Goal: Task Accomplishment & Management: Manage account settings

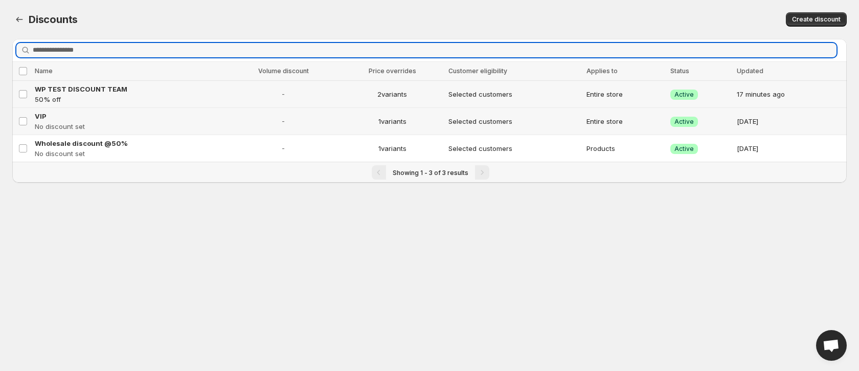
click at [72, 81] on td "WP TEST DISCOUNT TEAM 50% off" at bounding box center [130, 94] width 196 height 27
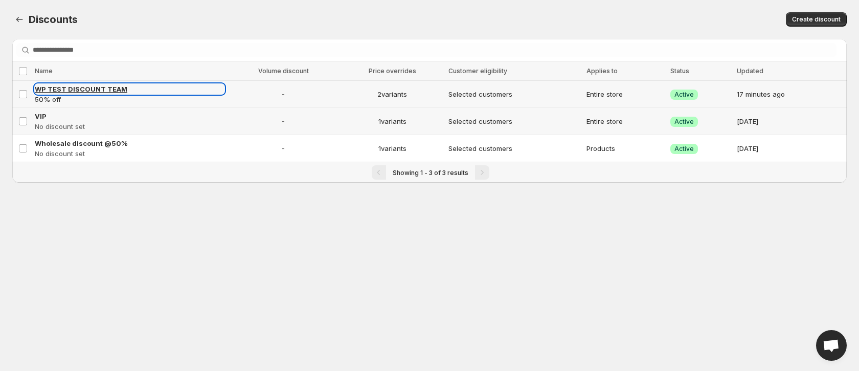
click at [72, 90] on span "WP TEST DISCOUNT TEAM" at bounding box center [81, 89] width 93 height 8
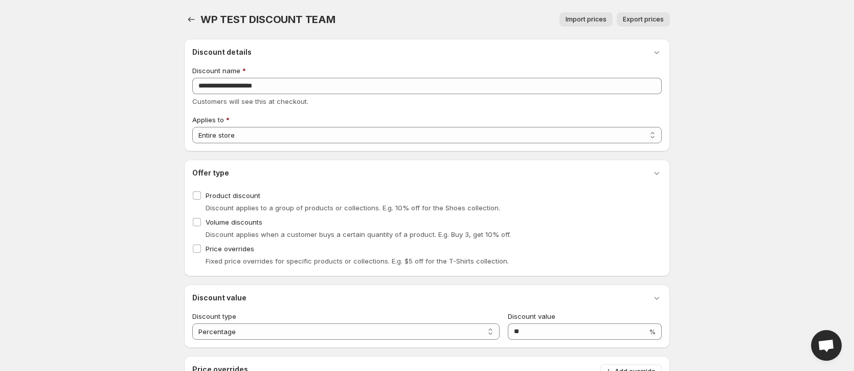
select select "***"
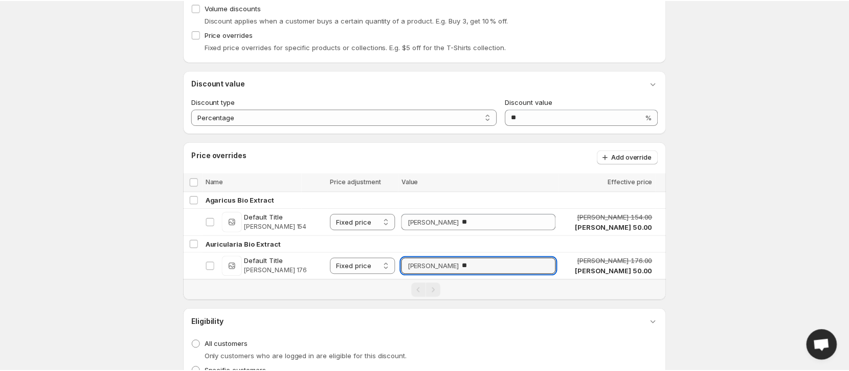
scroll to position [200, 0]
